Goal: Transaction & Acquisition: Purchase product/service

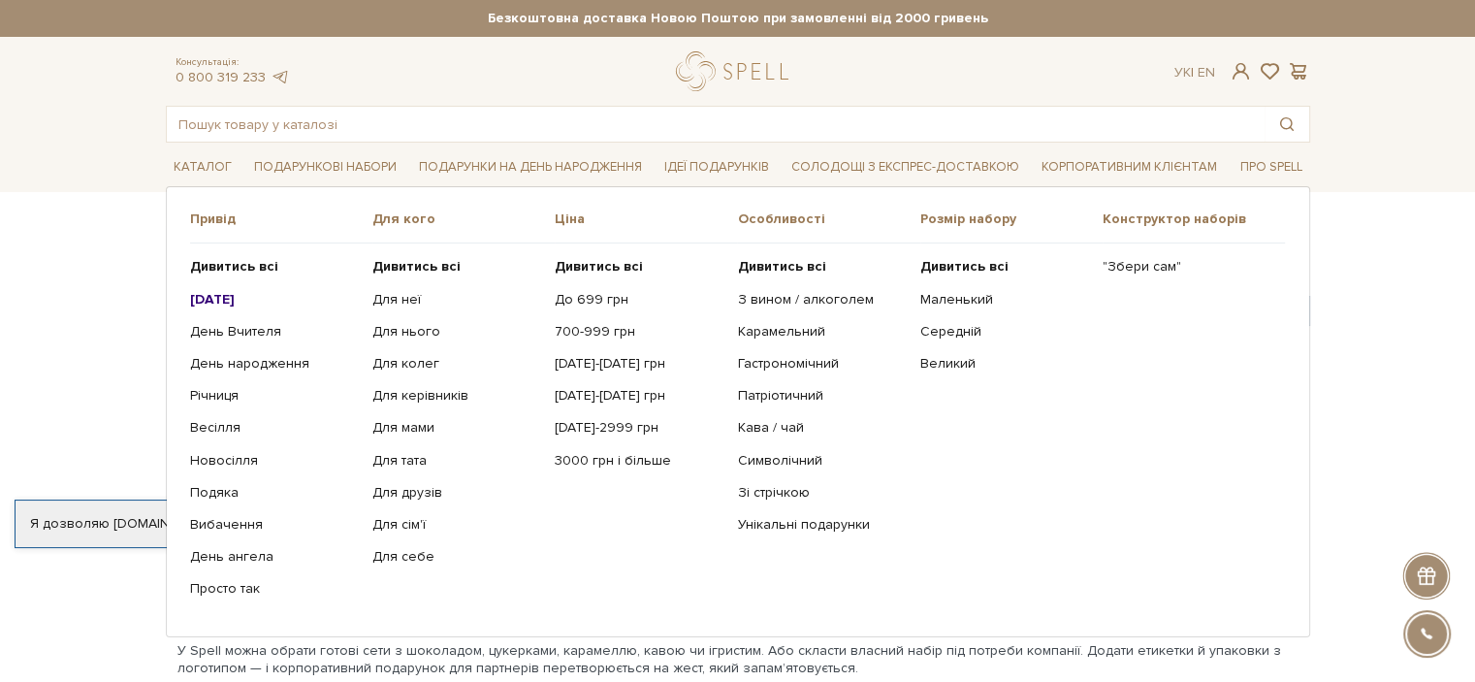
click at [235, 295] on b "[DATE]" at bounding box center [212, 299] width 45 height 16
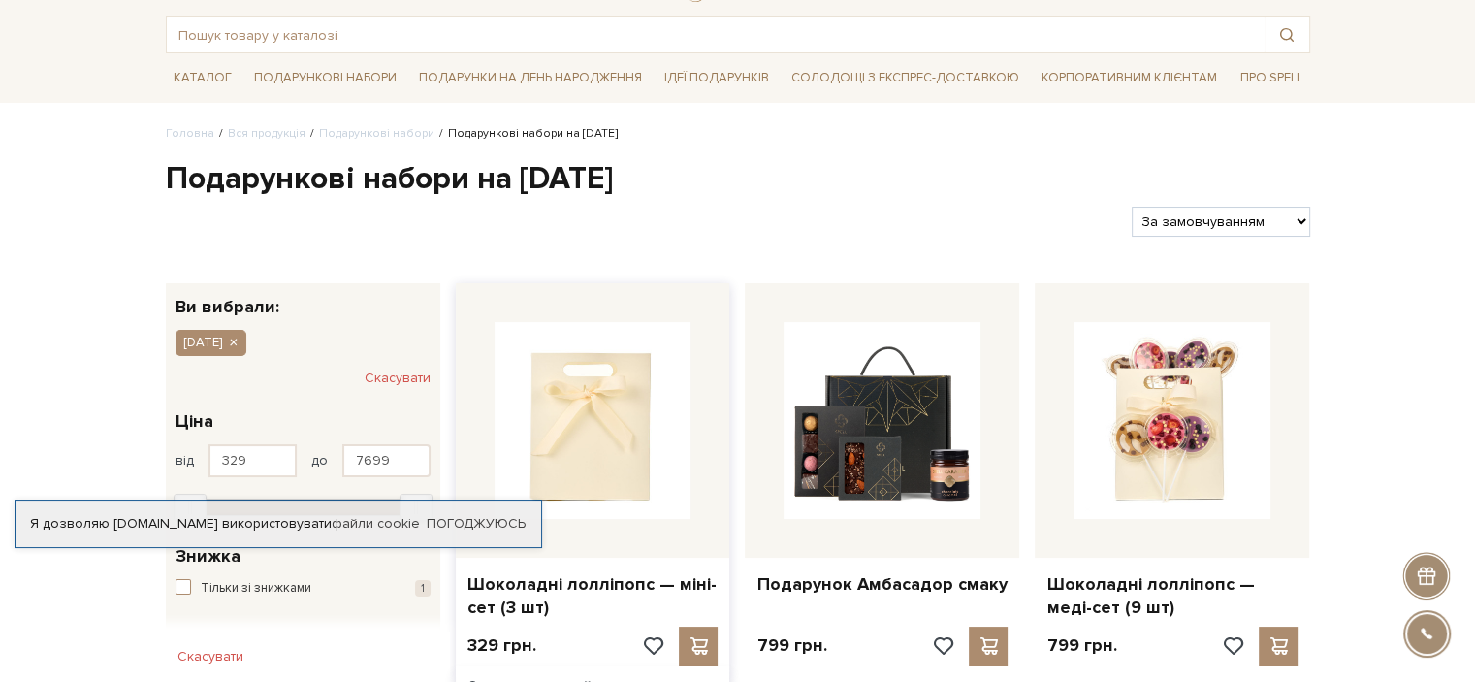
scroll to position [194, 0]
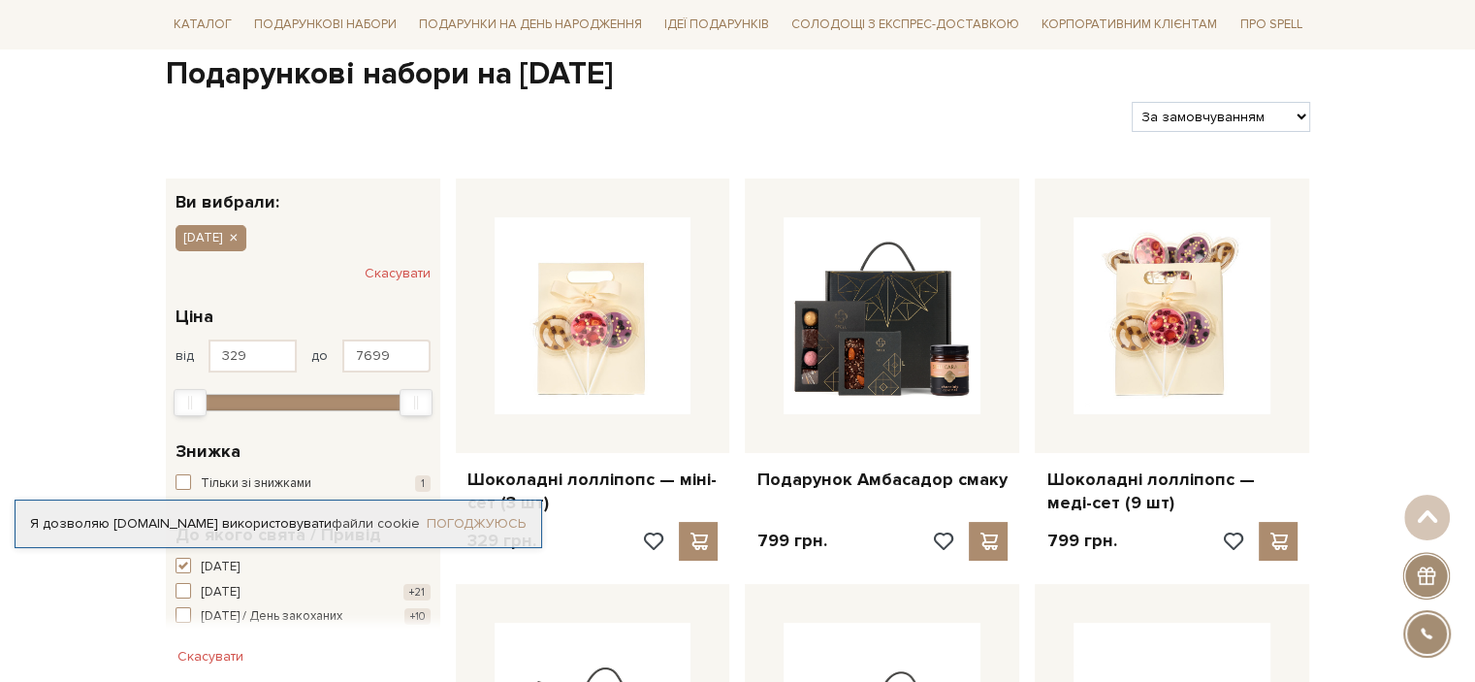
click at [472, 526] on link "Погоджуюсь" at bounding box center [476, 523] width 99 height 17
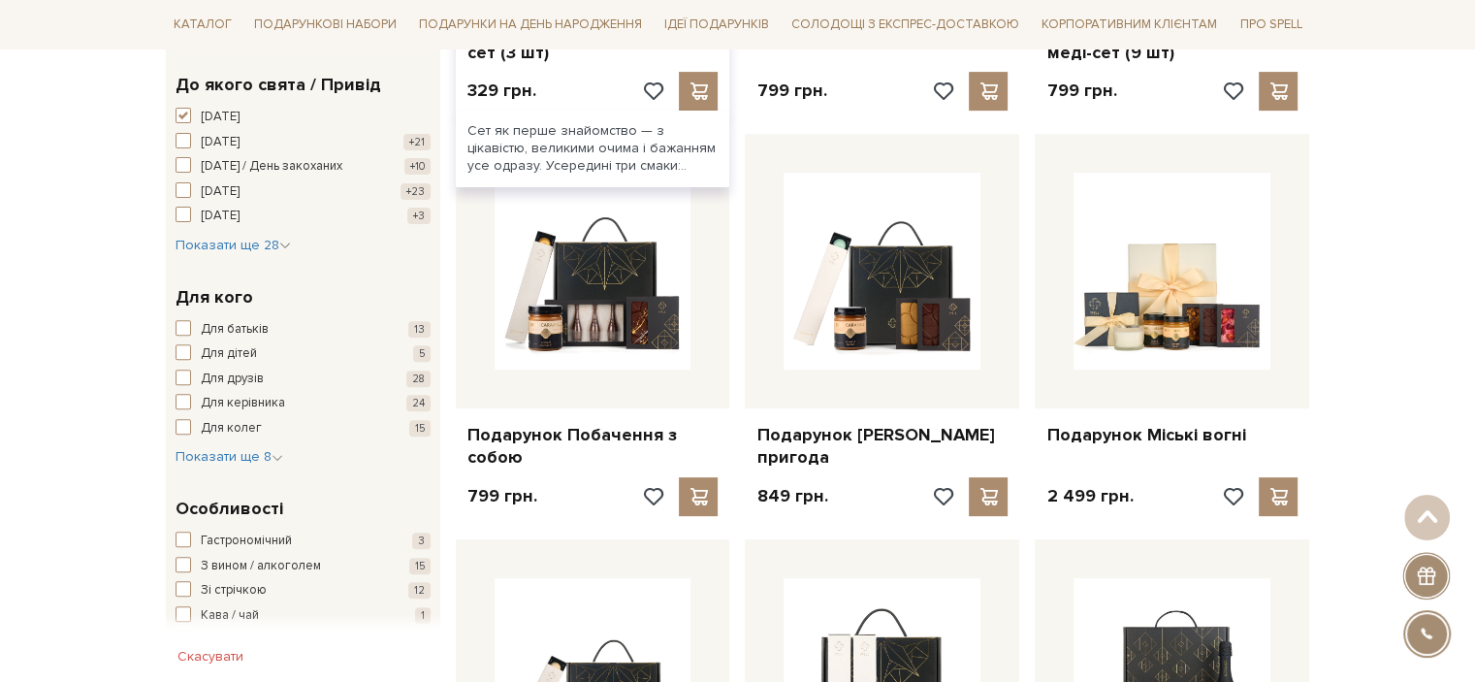
scroll to position [679, 0]
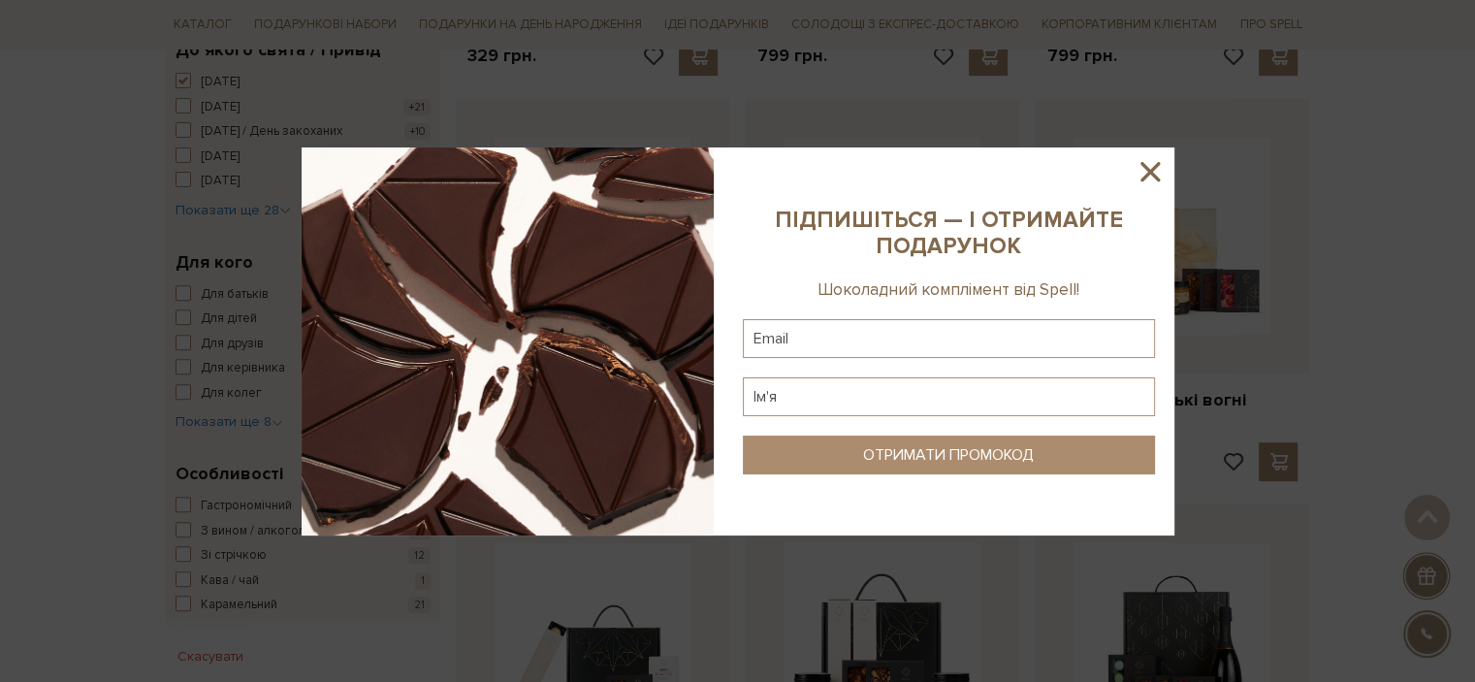
click at [1154, 164] on icon at bounding box center [1150, 171] width 33 height 33
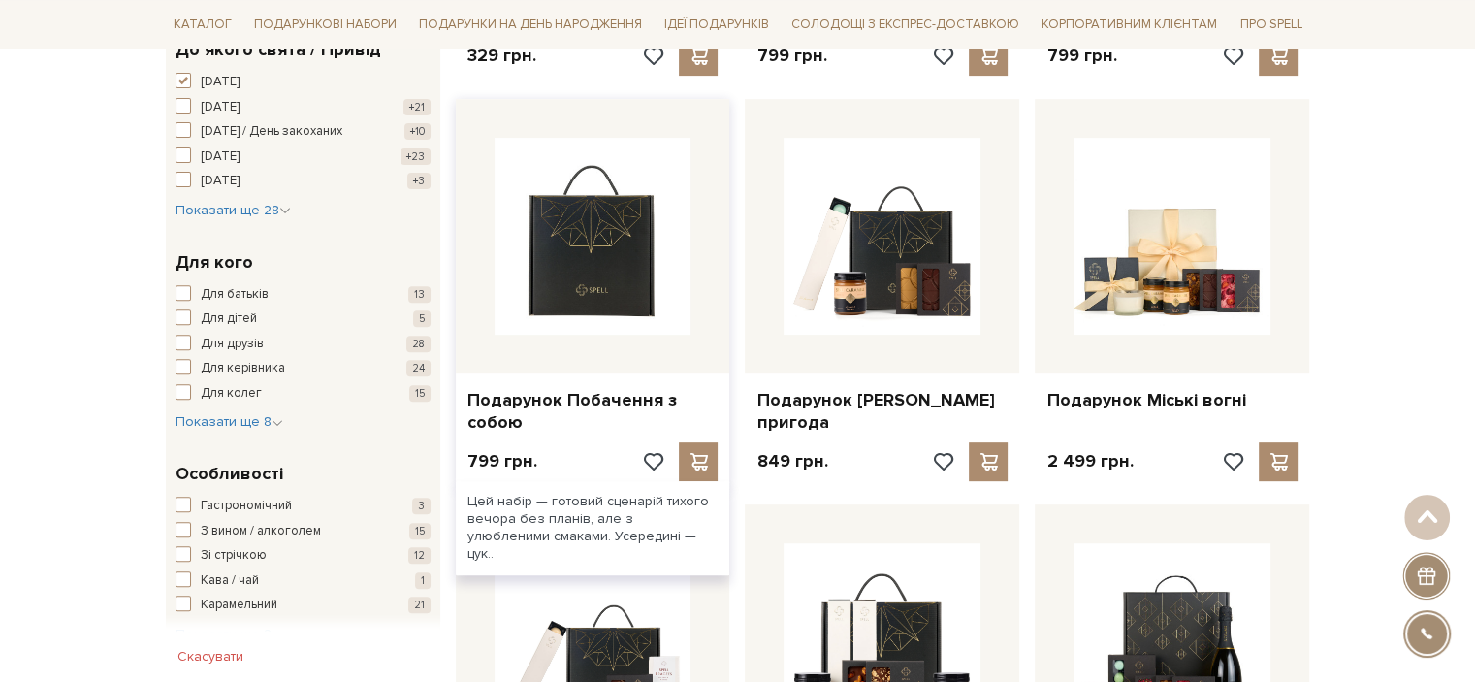
drag, startPoint x: 608, startPoint y: 529, endPoint x: 528, endPoint y: 290, distance: 251.8
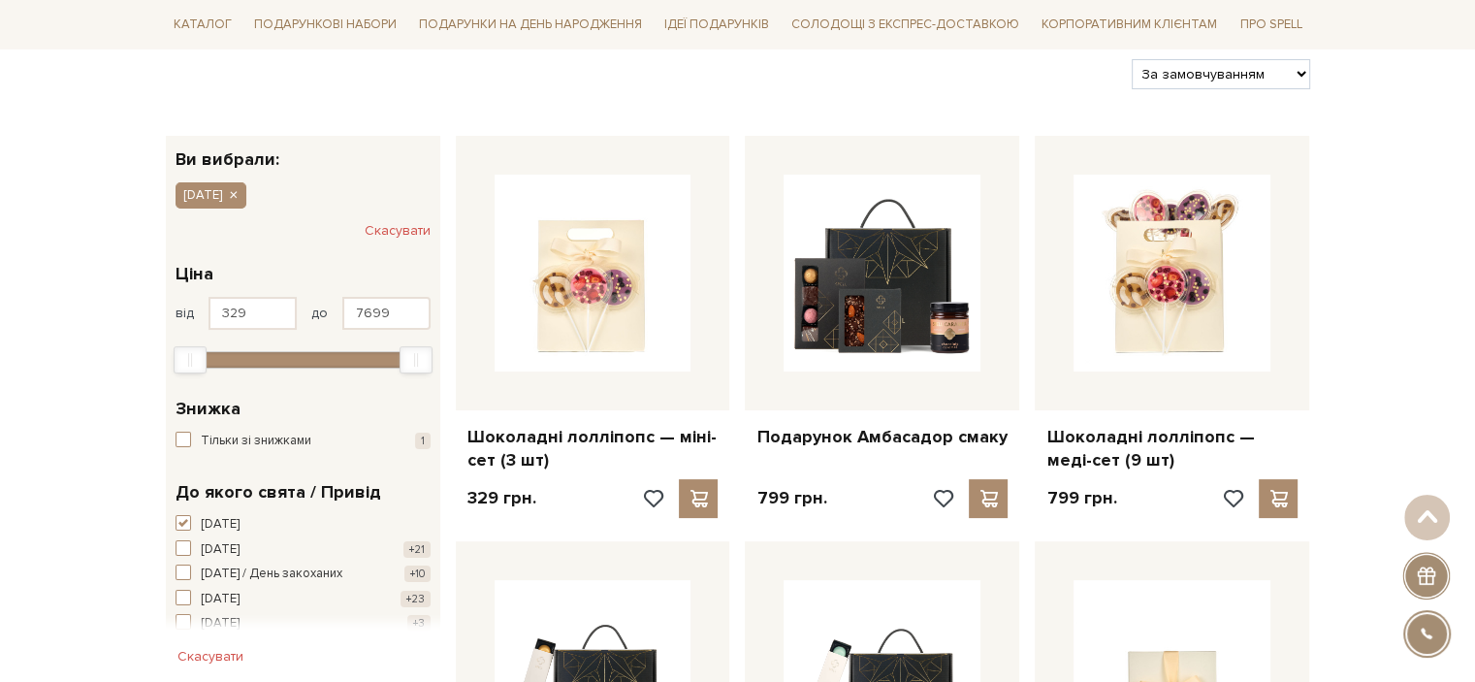
scroll to position [0, 0]
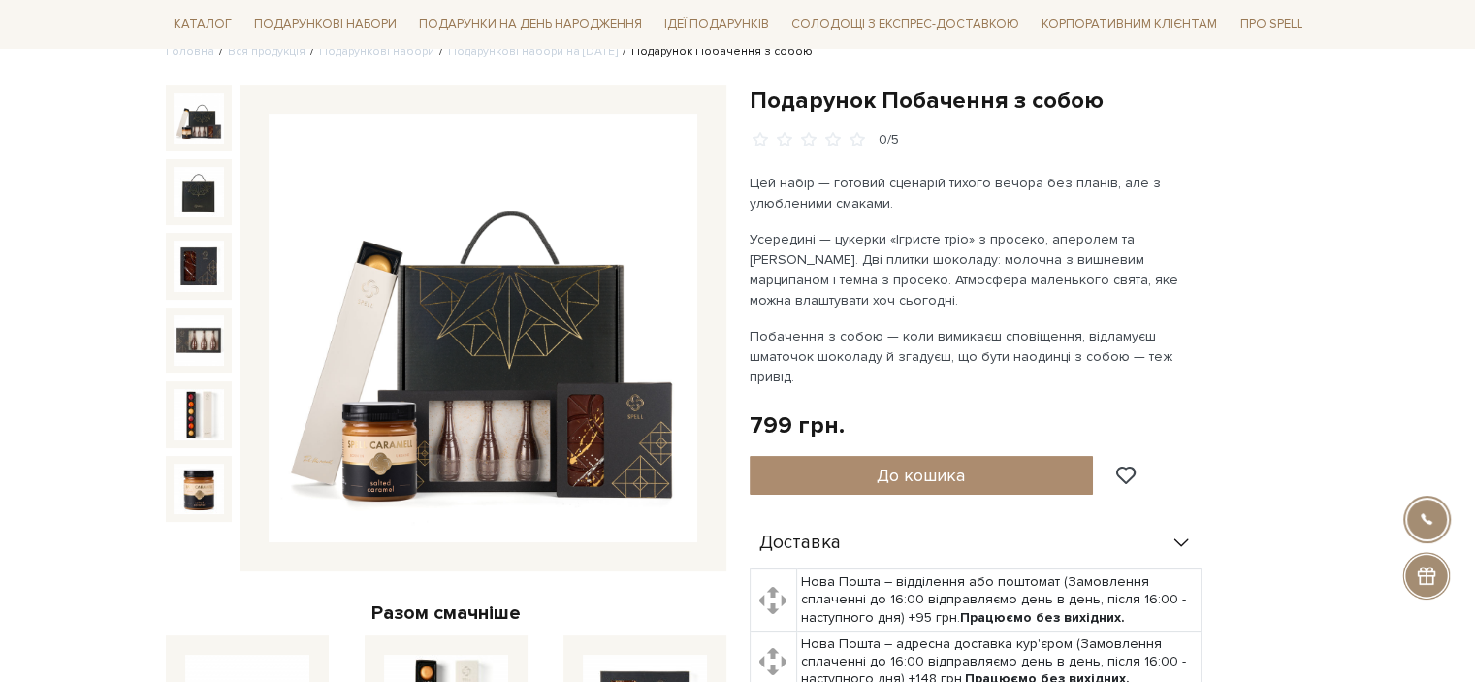
scroll to position [291, 0]
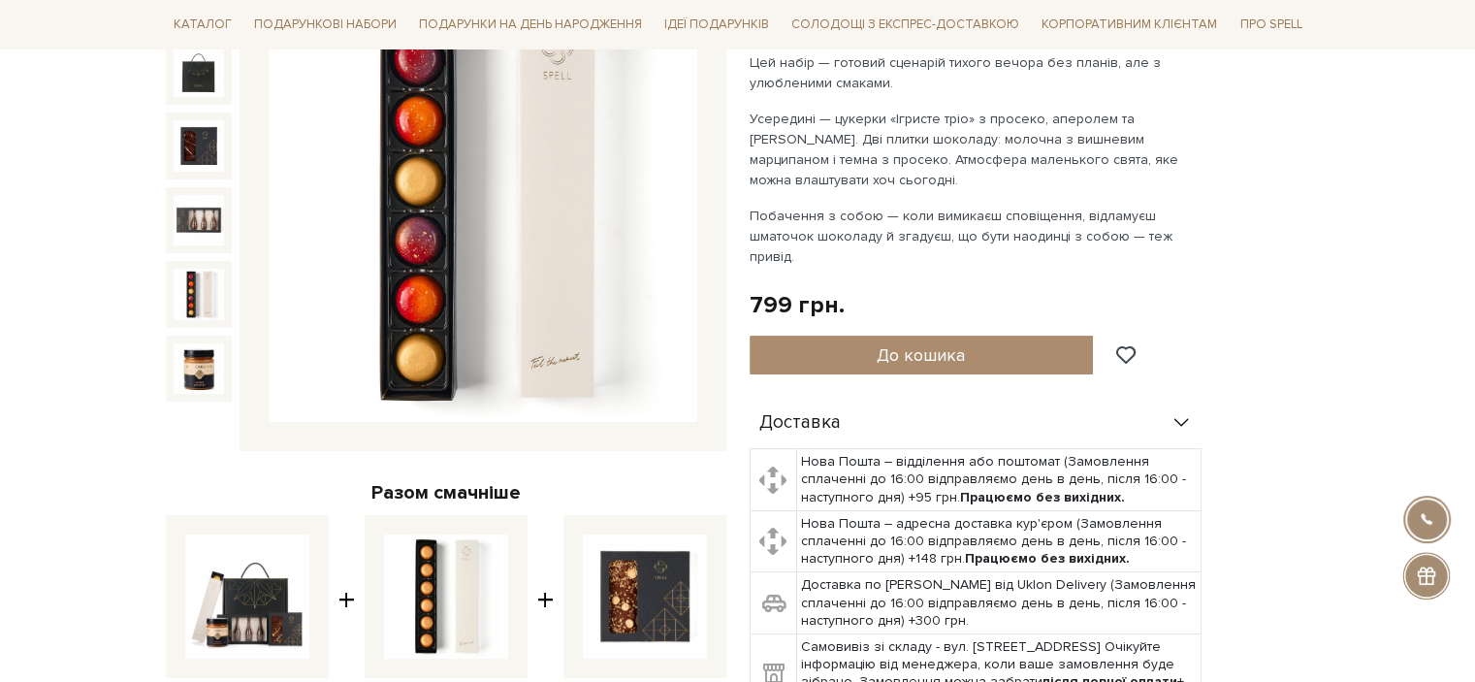
click at [200, 285] on img at bounding box center [199, 294] width 50 height 50
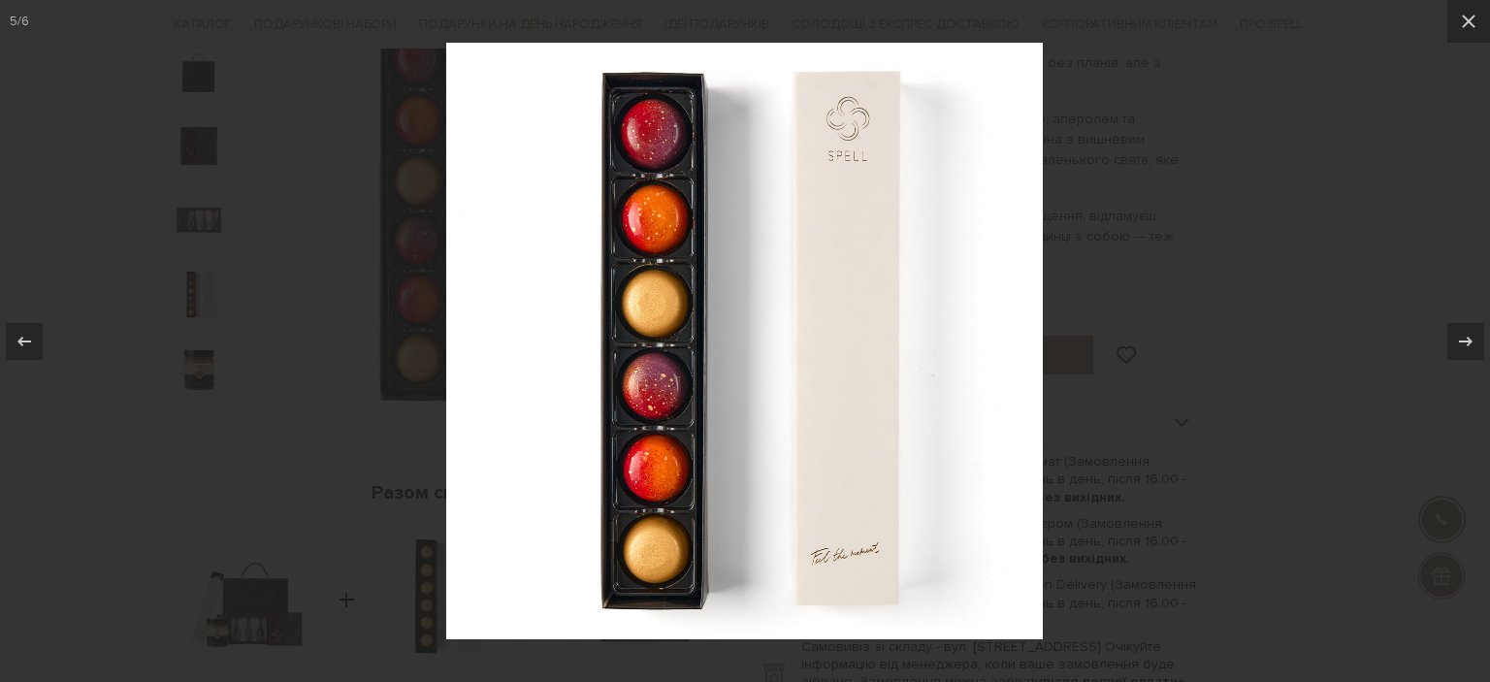
click at [1425, 274] on div at bounding box center [745, 341] width 1490 height 682
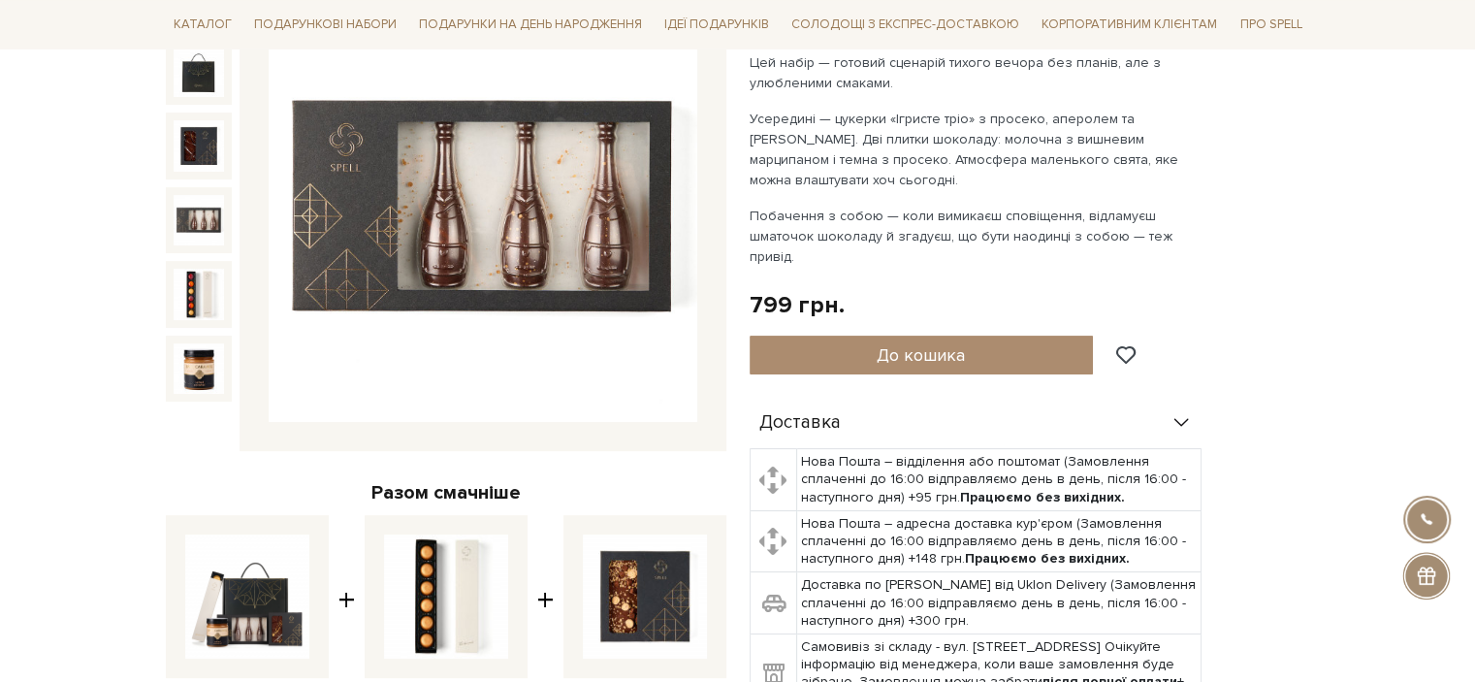
click at [190, 224] on img at bounding box center [199, 220] width 50 height 50
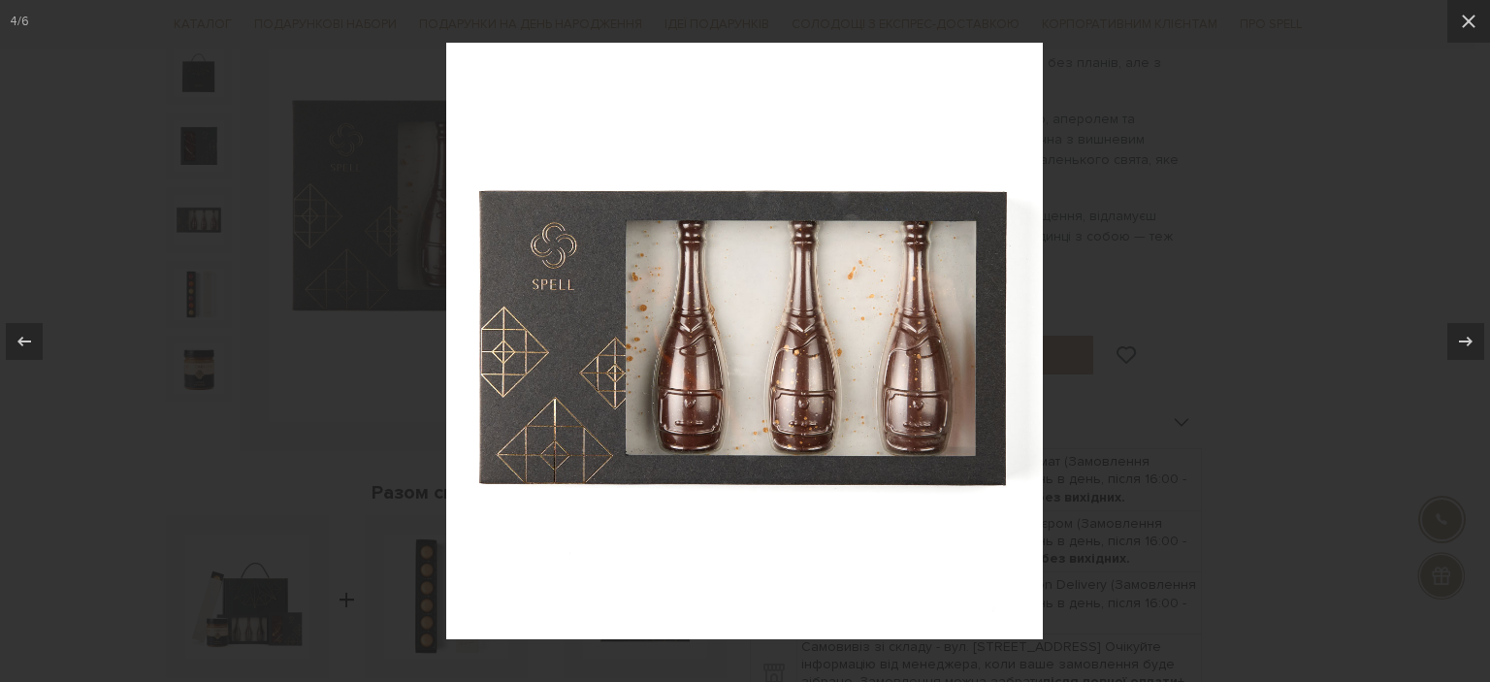
click at [1436, 233] on div at bounding box center [745, 341] width 1490 height 682
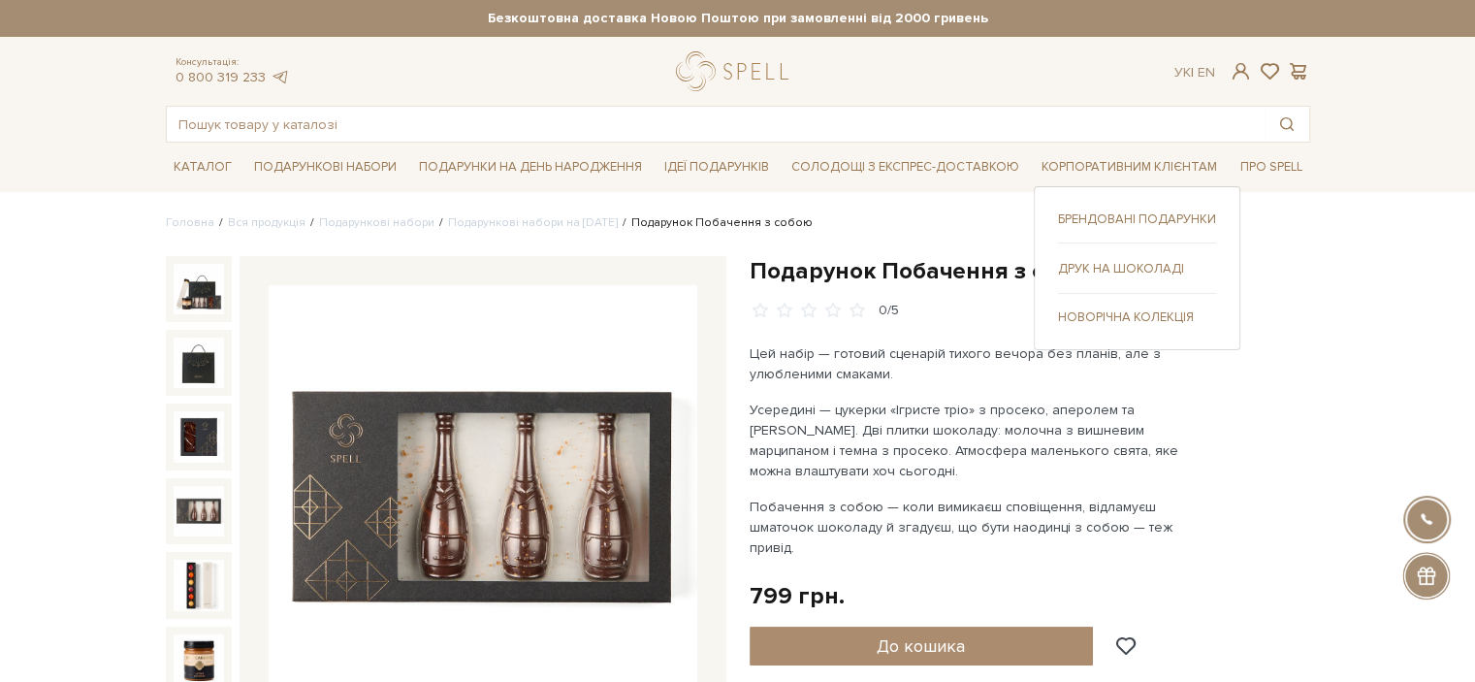
click at [1137, 214] on link "Брендовані подарунки" at bounding box center [1137, 218] width 158 height 17
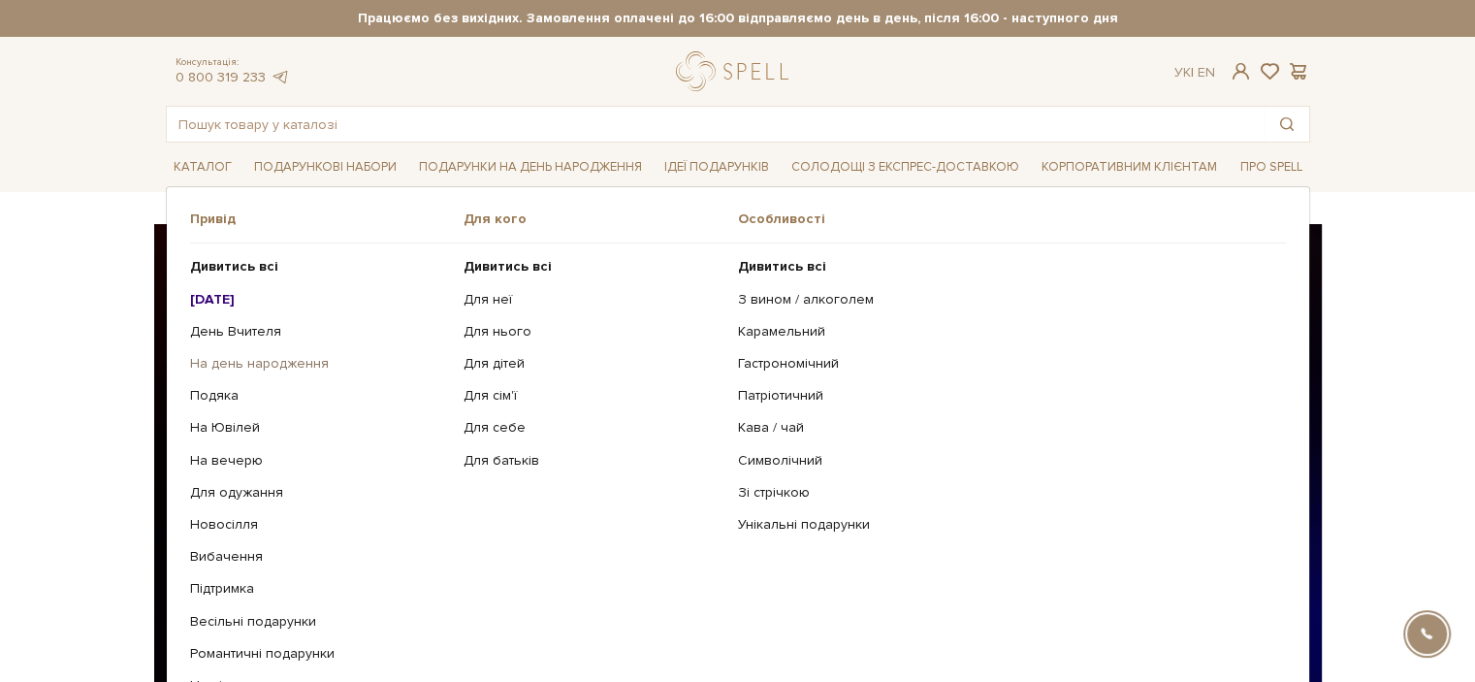
scroll to position [194, 0]
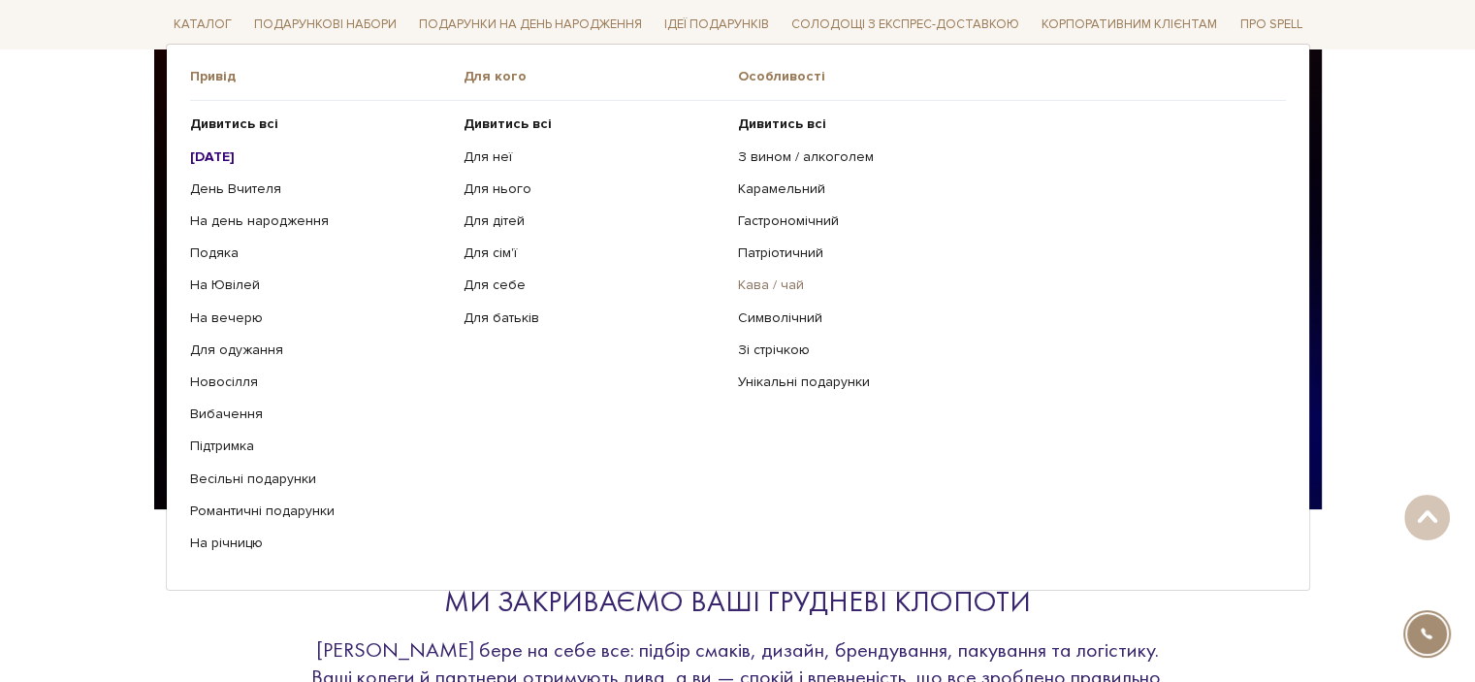
click at [766, 281] on link "Кава / чай" at bounding box center [1004, 284] width 533 height 17
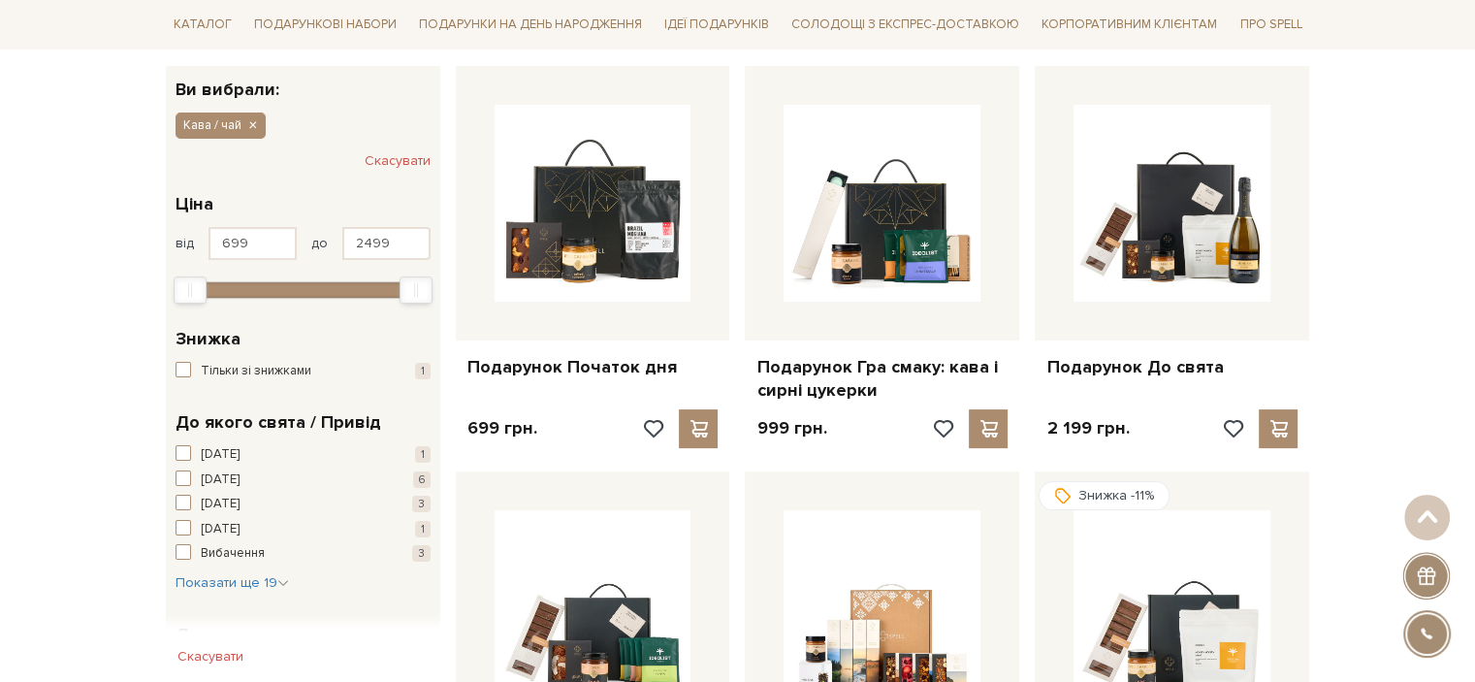
scroll to position [97, 0]
